Goal: Information Seeking & Learning: Learn about a topic

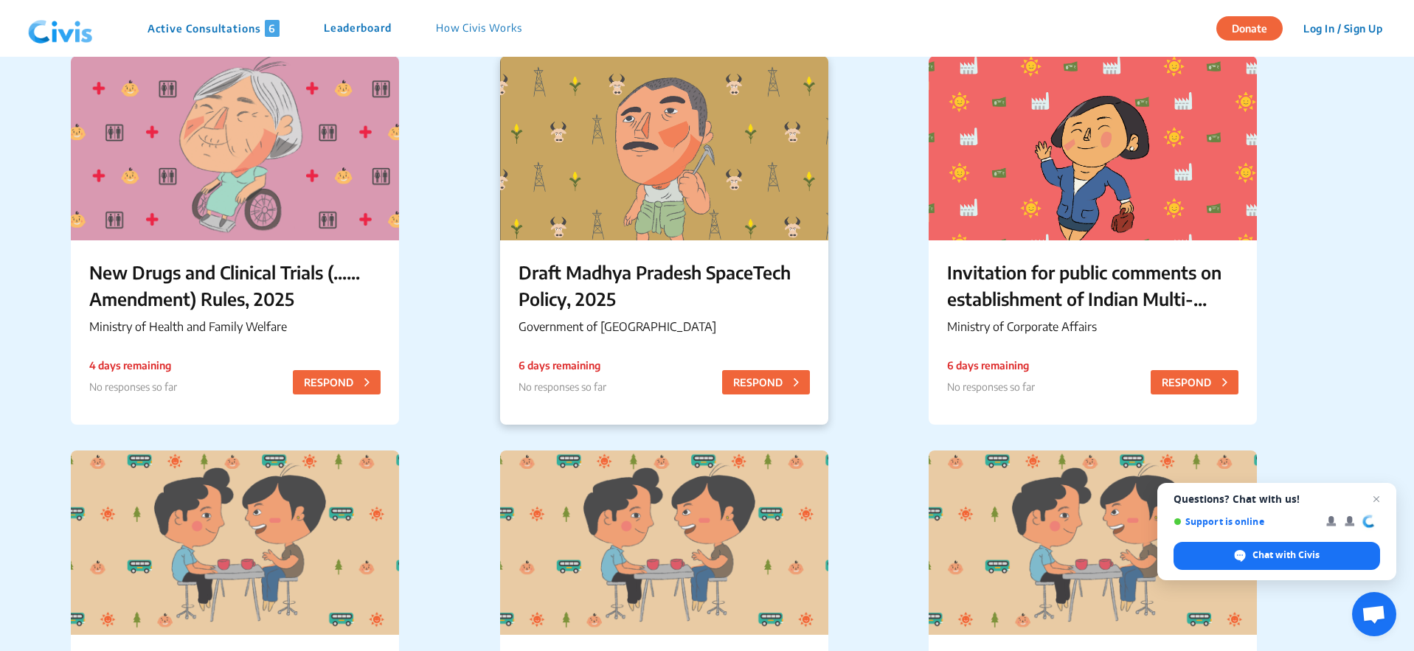
scroll to position [136, 0]
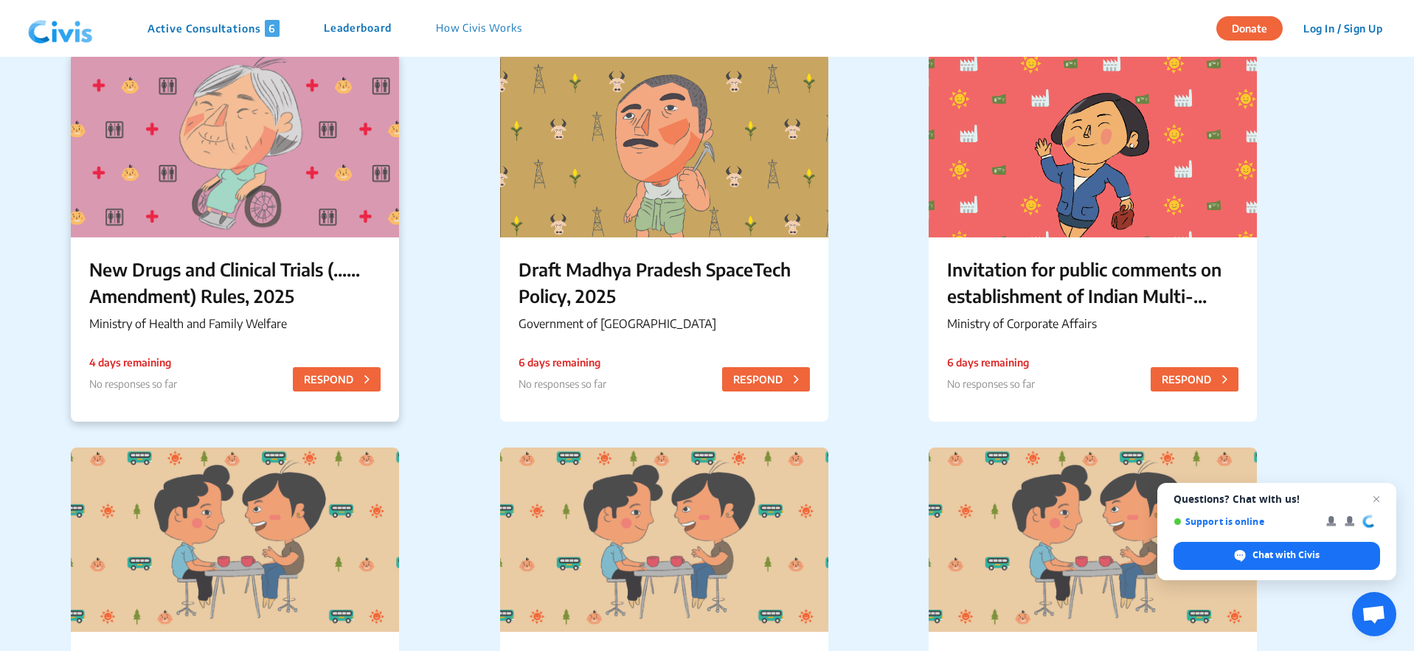
click at [305, 285] on p "New Drugs and Clinical Trials (...... Amendment) Rules, 2025" at bounding box center [234, 282] width 291 height 53
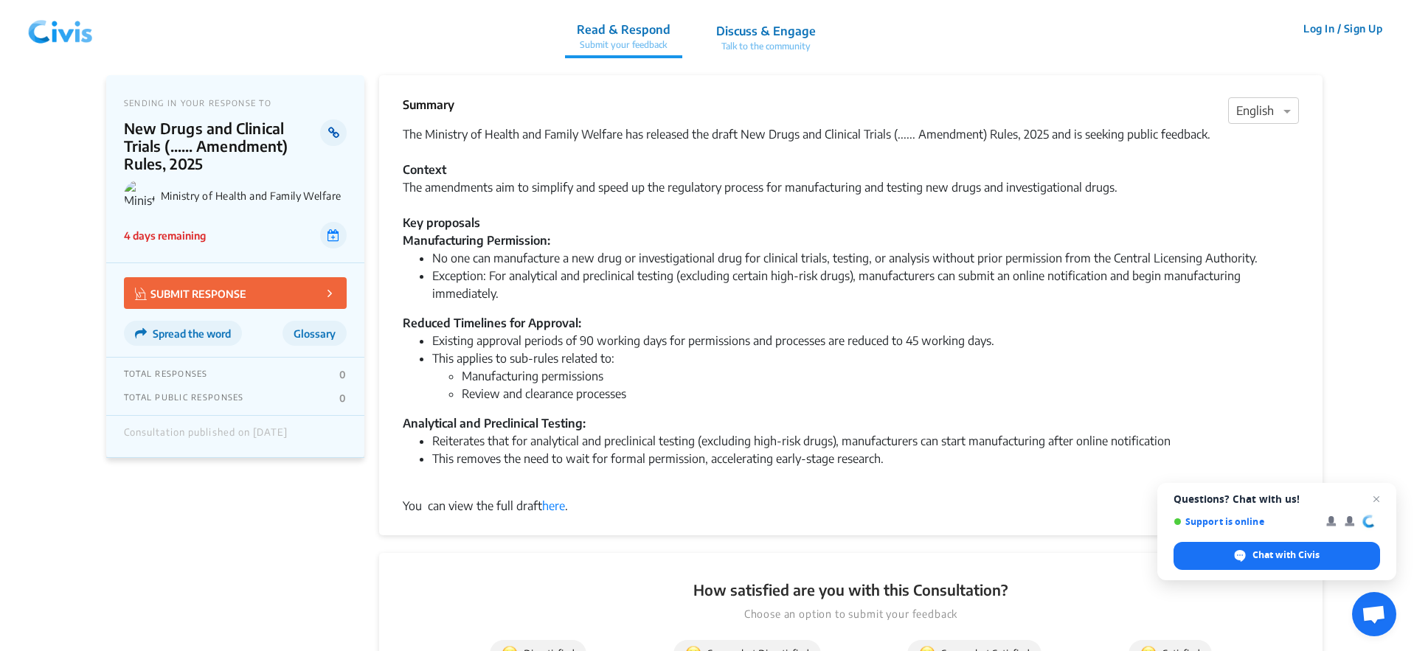
click at [336, 122] on link at bounding box center [333, 132] width 26 height 27
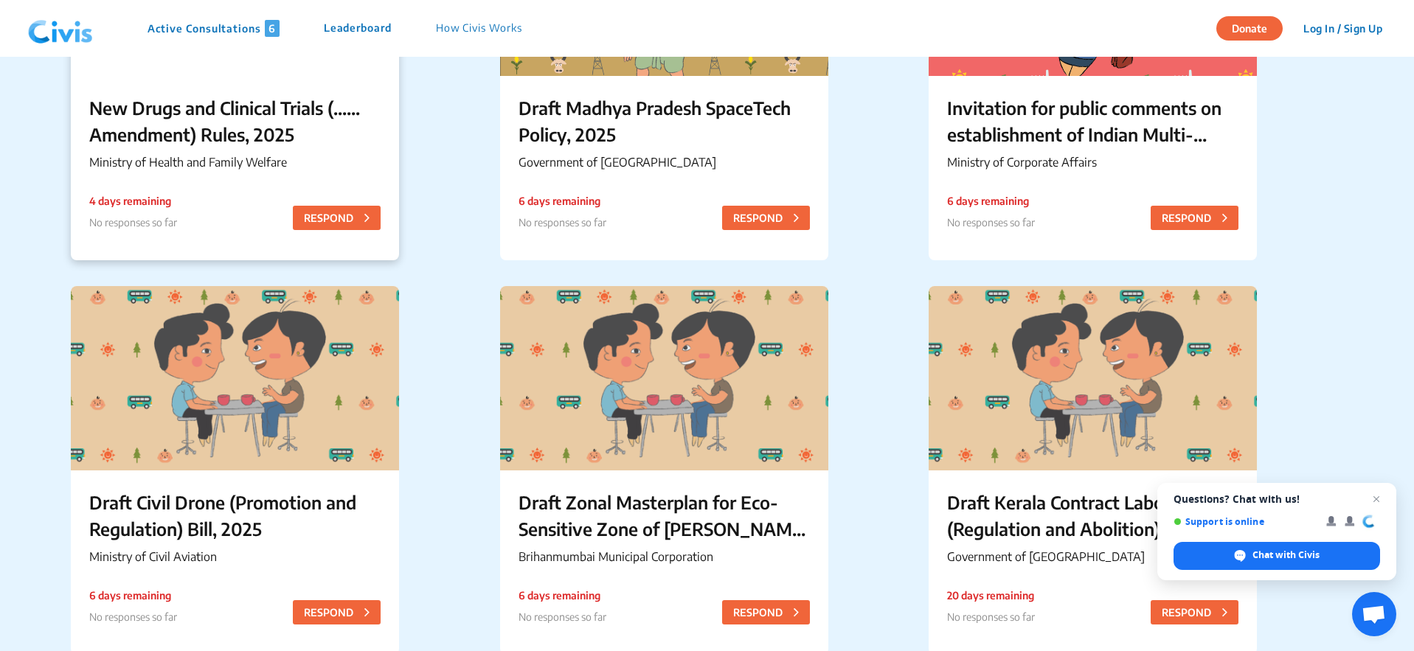
scroll to position [346, 0]
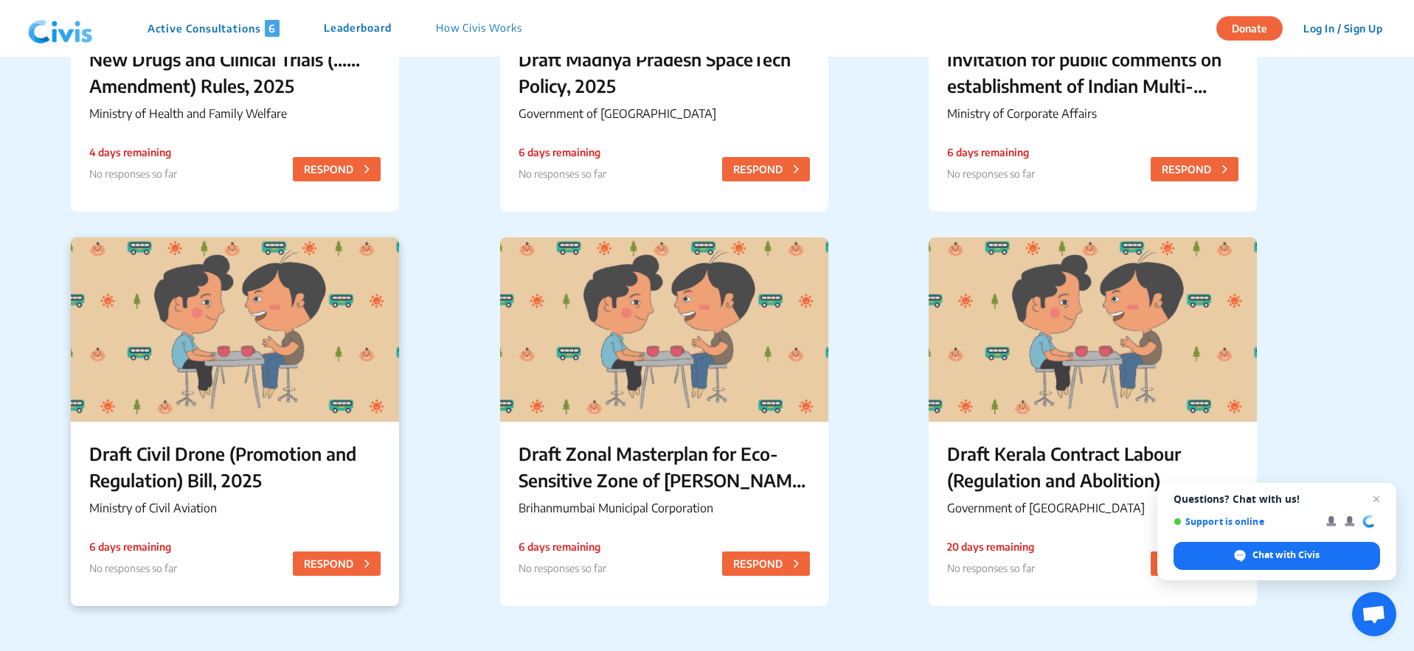
click at [207, 433] on div "Draft Civil Drone (Promotion and Regulation) Bill, 2025 Ministry of Civil Aviat…" at bounding box center [235, 481] width 328 height 119
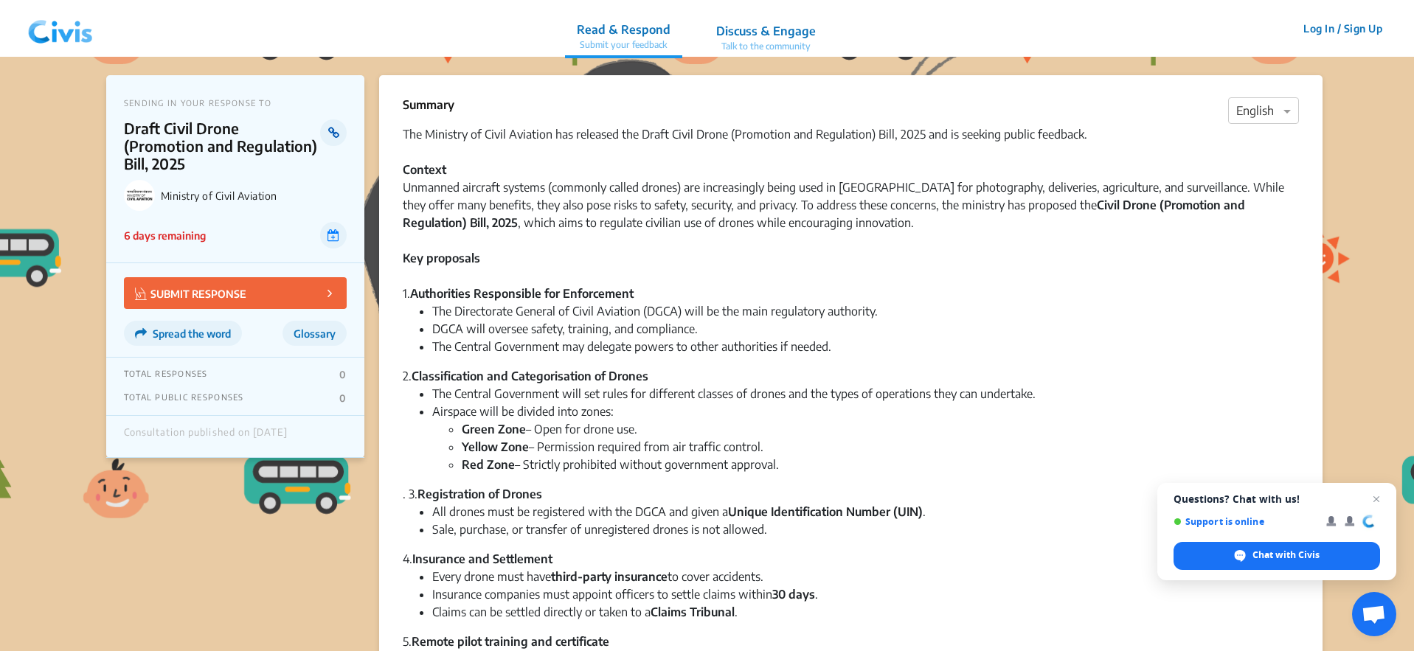
click at [332, 138] on icon at bounding box center [333, 133] width 11 height 12
